Goal: Obtain resource: Obtain resource

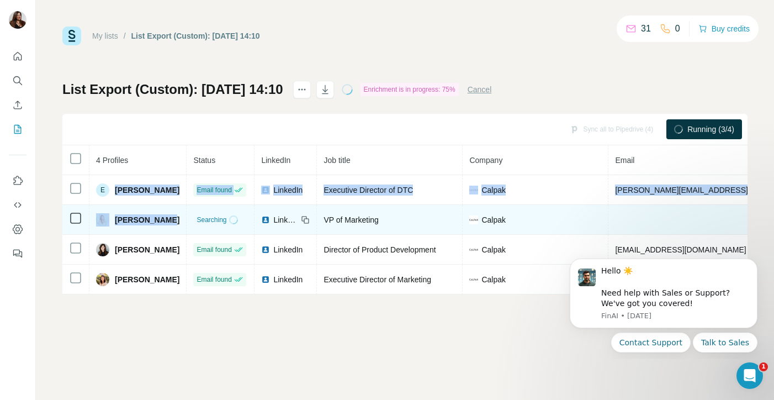
drag, startPoint x: 114, startPoint y: 188, endPoint x: 193, endPoint y: 215, distance: 83.6
click at [193, 215] on tbody "E [PERSON_NAME] Email found LinkedIn Executive Director of DTC [PERSON_NAME] [P…" at bounding box center [563, 234] width 1003 height 119
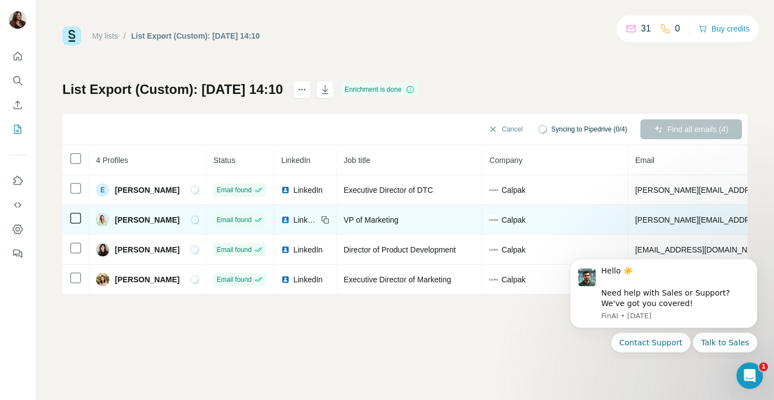
click at [129, 210] on td "[PERSON_NAME]" at bounding box center [147, 220] width 117 height 30
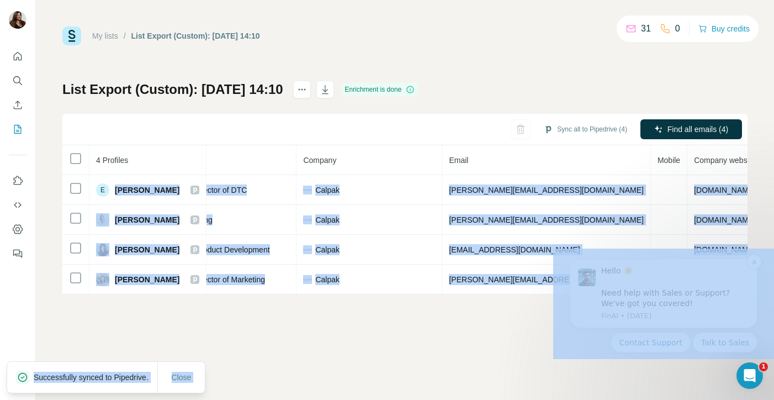
scroll to position [0, 241]
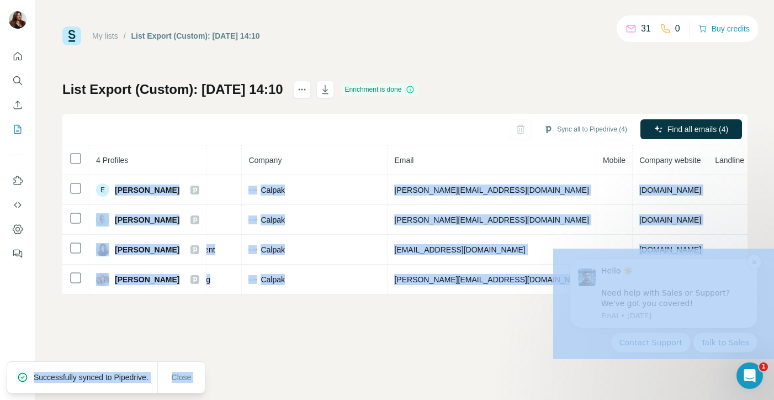
drag, startPoint x: 669, startPoint y: 438, endPoint x: 747, endPoint y: 272, distance: 184.2
copy body "[PERSON_NAME] Email found LinkedIn Executive Director of DTC [PERSON_NAME] [PER…"
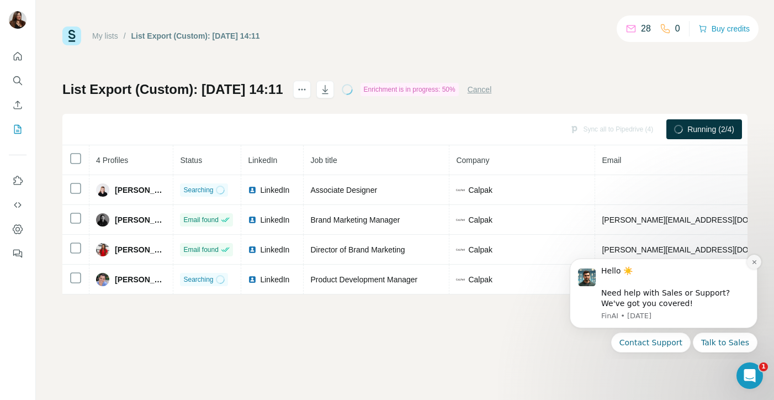
click at [754, 263] on icon "Dismiss notification" at bounding box center [754, 262] width 6 height 6
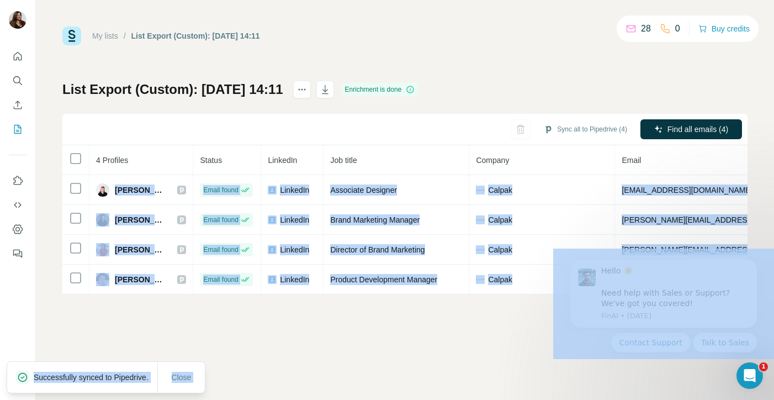
scroll to position [0, 204]
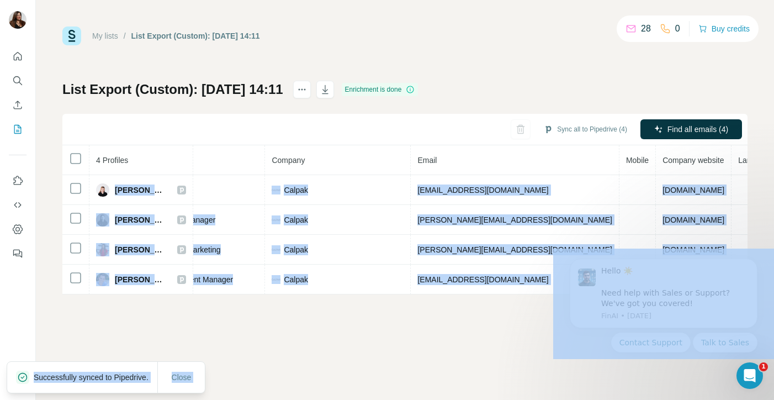
drag, startPoint x: 669, startPoint y: 438, endPoint x: 762, endPoint y: 253, distance: 206.6
copy body "Carmen Cancila Email found LinkedIn Associate Designer Calpak ccancila@calpaks.…"
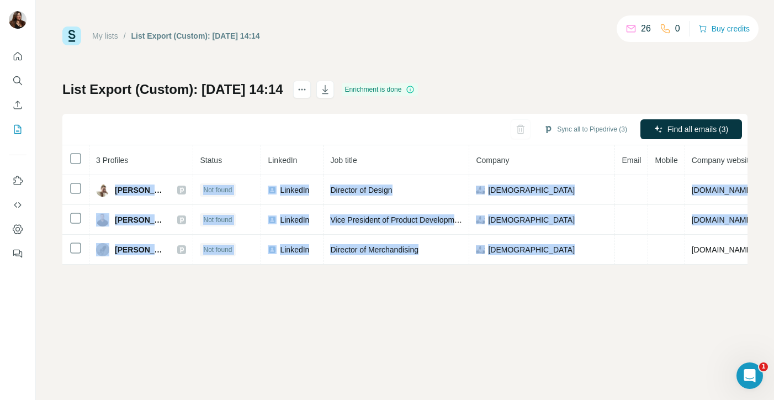
scroll to position [0, 121]
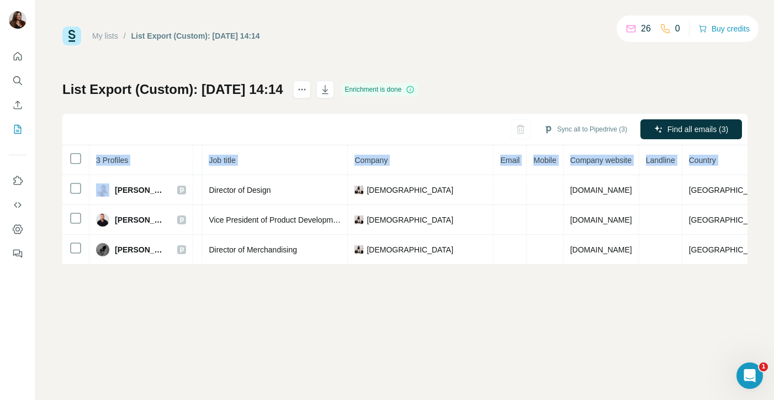
drag, startPoint x: 115, startPoint y: 189, endPoint x: 773, endPoint y: 257, distance: 661.4
click at [773, 257] on div "My lists / List Export (Custom): 01/10/2025 14:14 26 0 Buy credits List Export …" at bounding box center [405, 200] width 738 height 400
copy table "3 Profiles Status LinkedIn Job title Company Email Mobile Company website Landl…"
